Goal: Information Seeking & Learning: Compare options

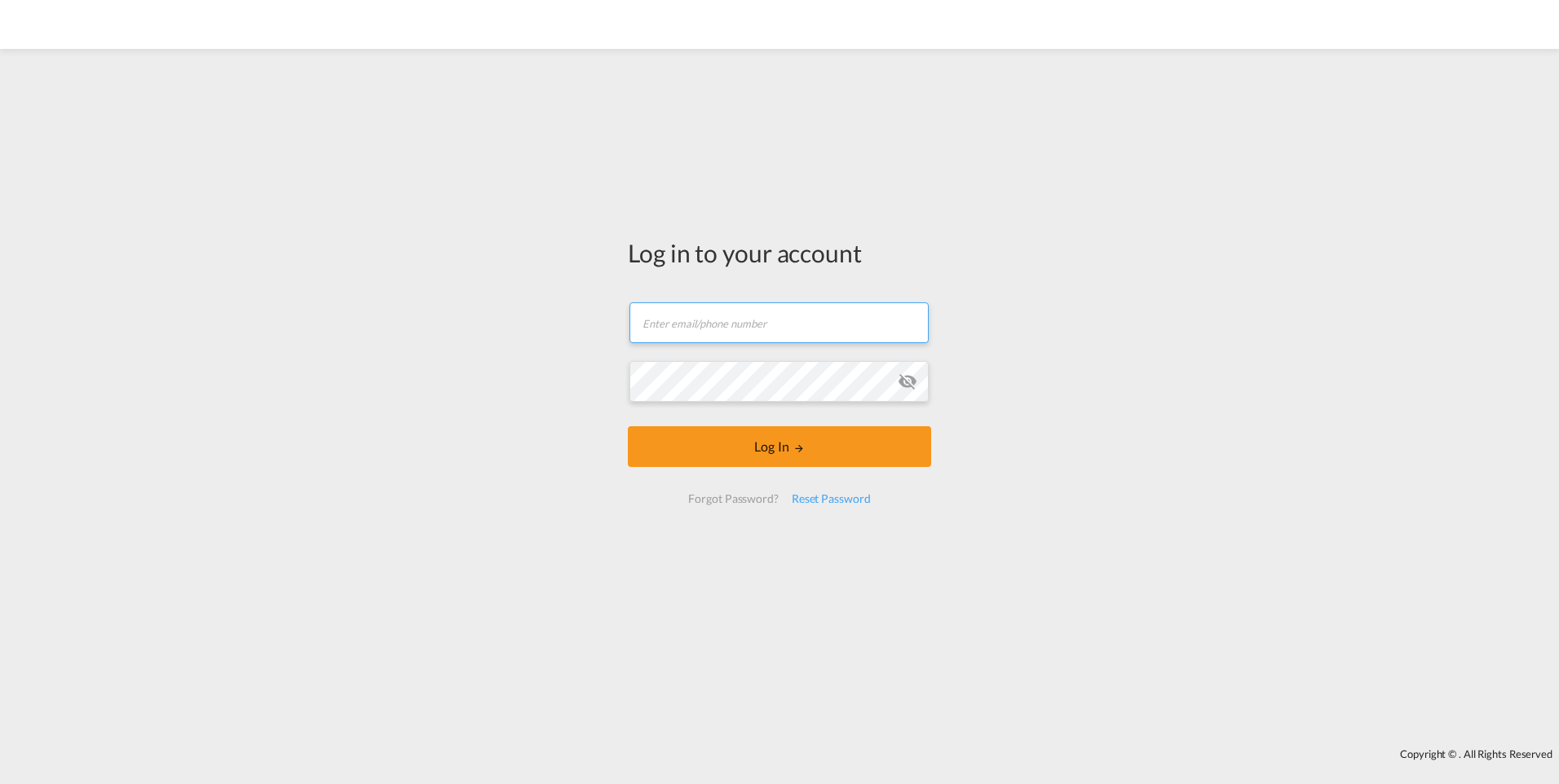
click at [696, 316] on input "text" at bounding box center [779, 323] width 299 height 41
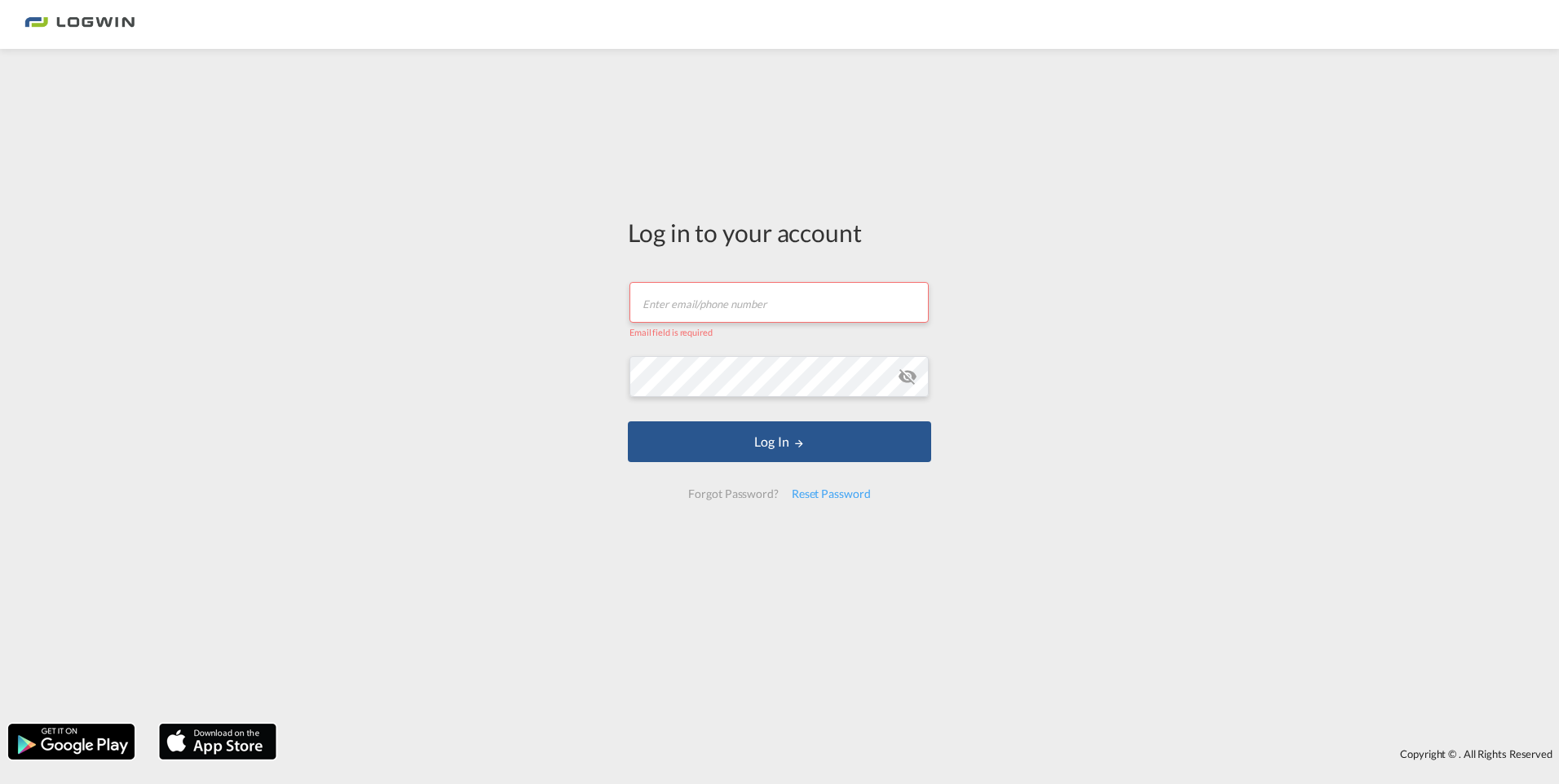
click at [750, 308] on input "text" at bounding box center [779, 303] width 299 height 41
type input "[PERSON_NAME][EMAIL_ADDRESS][PERSON_NAME][DOMAIN_NAME]"
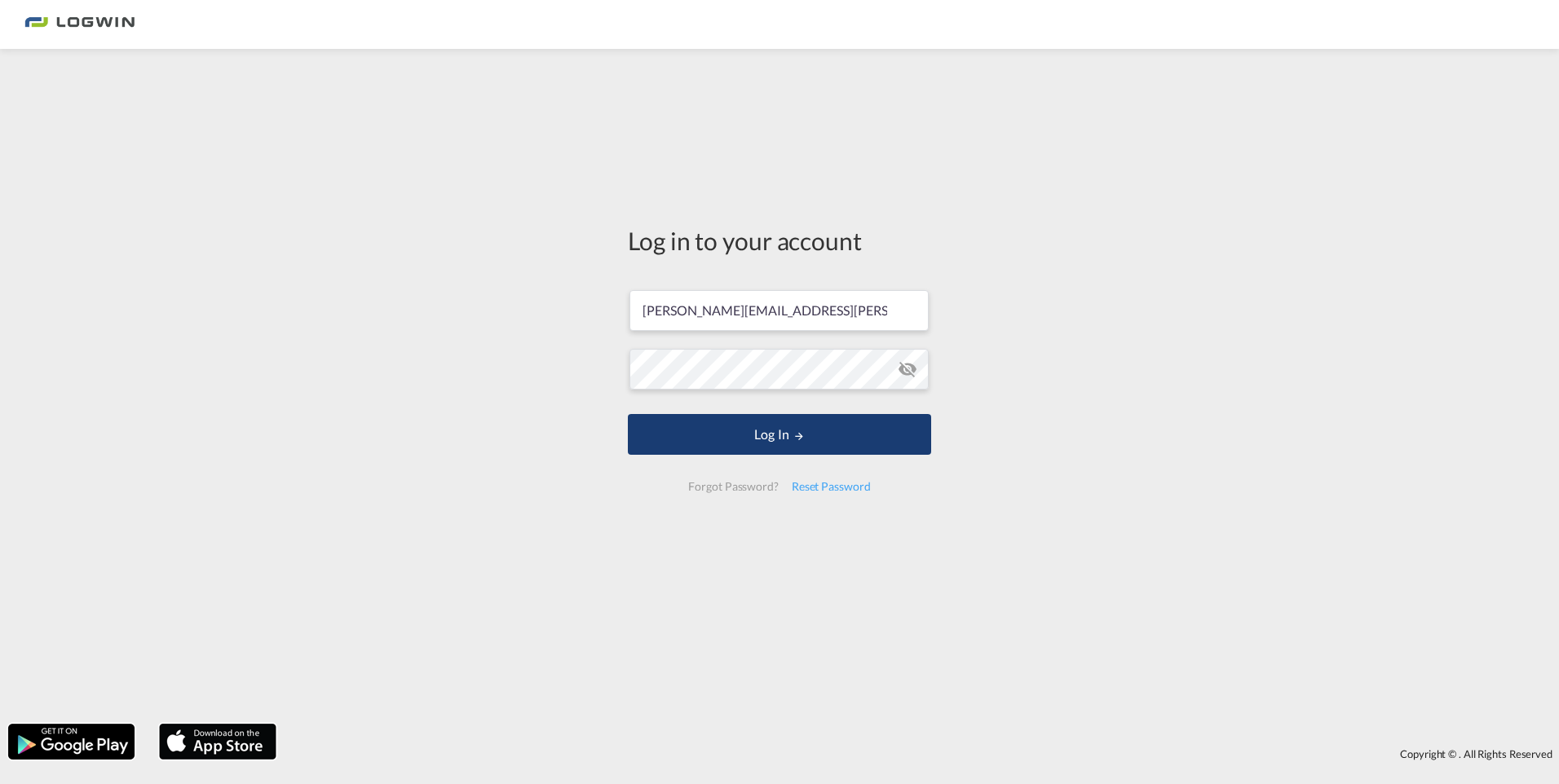
click at [733, 425] on button "Log In" at bounding box center [779, 434] width 303 height 41
